Goal: Find specific page/section: Find specific page/section

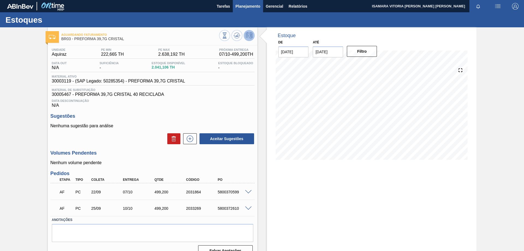
click at [258, 10] on button "Planejamento" at bounding box center [248, 6] width 30 height 12
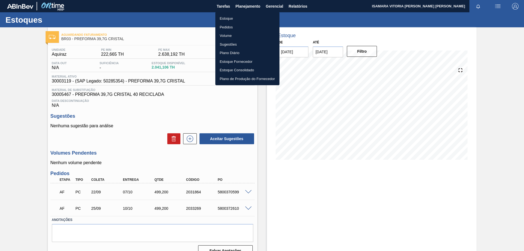
click at [228, 29] on li "Pedidos" at bounding box center [247, 27] width 64 height 9
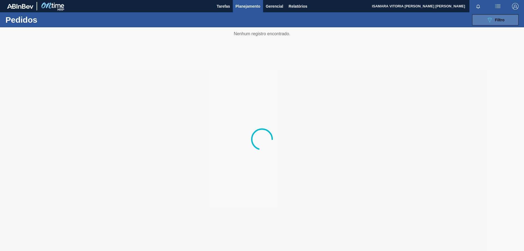
click at [502, 20] on span "Filtro" at bounding box center [500, 20] width 10 height 4
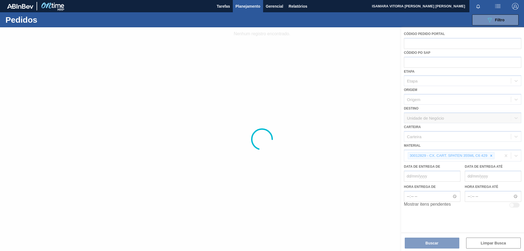
click at [492, 158] on div at bounding box center [262, 138] width 524 height 223
click at [490, 158] on div at bounding box center [262, 138] width 524 height 223
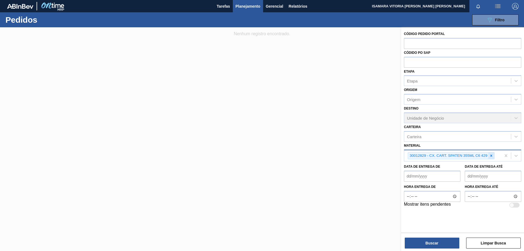
click at [490, 158] on div at bounding box center [491, 155] width 6 height 7
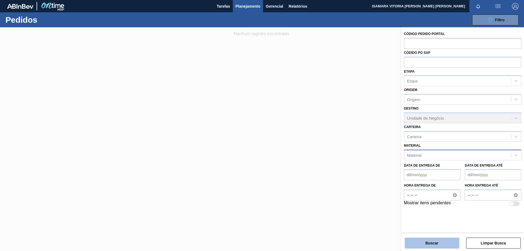
click at [450, 240] on button "Buscar" at bounding box center [432, 242] width 55 height 11
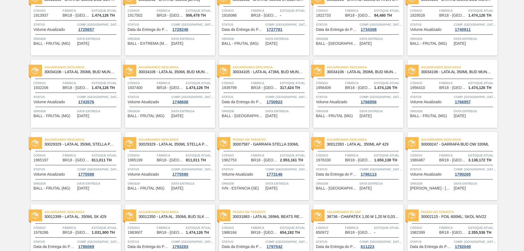
scroll to position [533, 0]
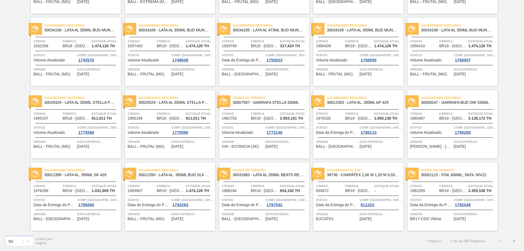
click at [514, 242] on button ">" at bounding box center [514, 241] width 14 height 14
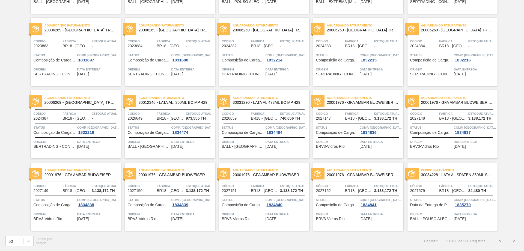
click at [512, 239] on button ">" at bounding box center [514, 241] width 14 height 14
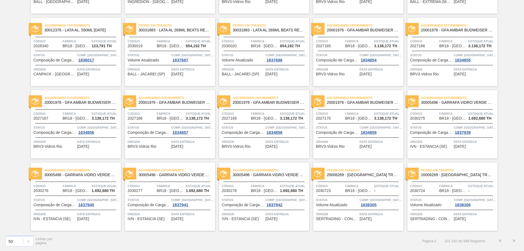
click at [510, 241] on button ">" at bounding box center [514, 241] width 14 height 14
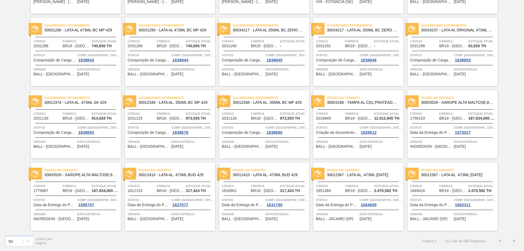
click at [512, 240] on button ">" at bounding box center [514, 241] width 14 height 14
